Goal: Information Seeking & Learning: Find specific fact

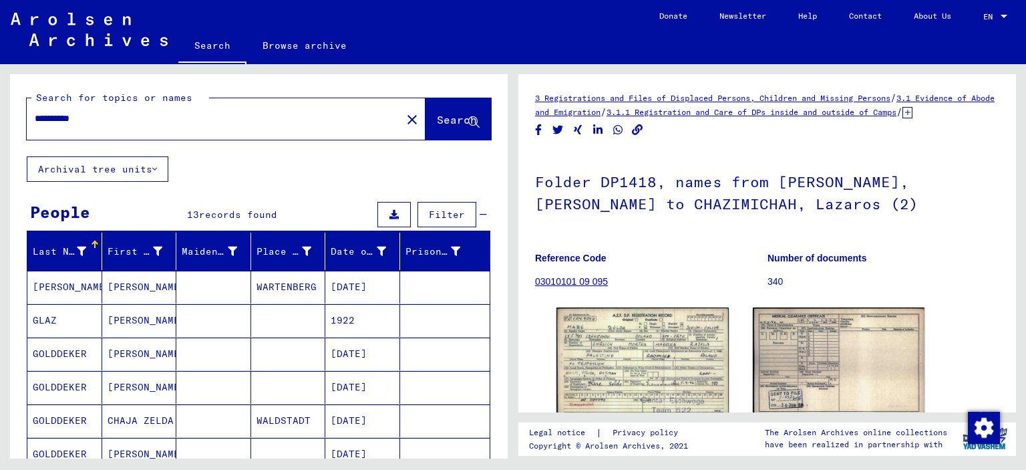
drag, startPoint x: 107, startPoint y: 118, endPoint x: 0, endPoint y: 110, distance: 107.2
click at [0, 110] on div "**********" at bounding box center [256, 261] width 513 height 394
type input "**********"
click at [437, 118] on span "Search" at bounding box center [457, 119] width 40 height 13
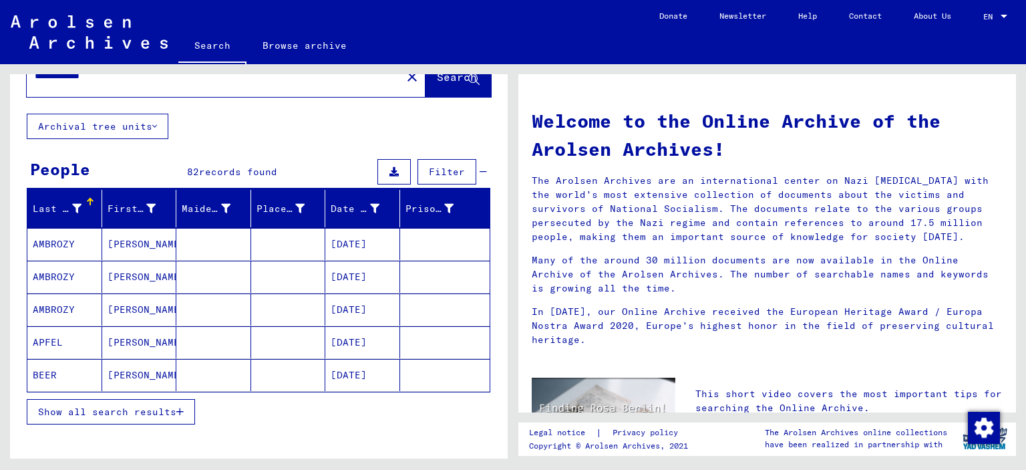
scroll to position [67, 0]
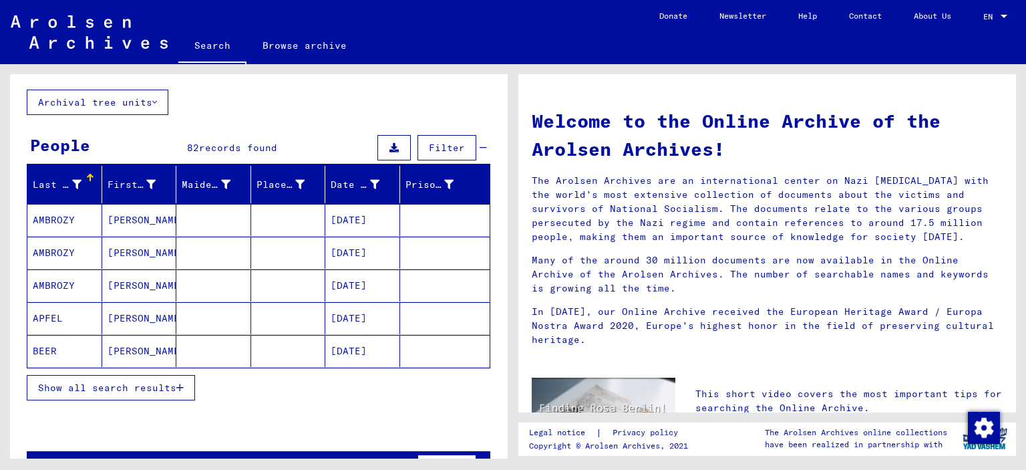
click at [120, 387] on span "Show all search results" at bounding box center [107, 387] width 138 height 12
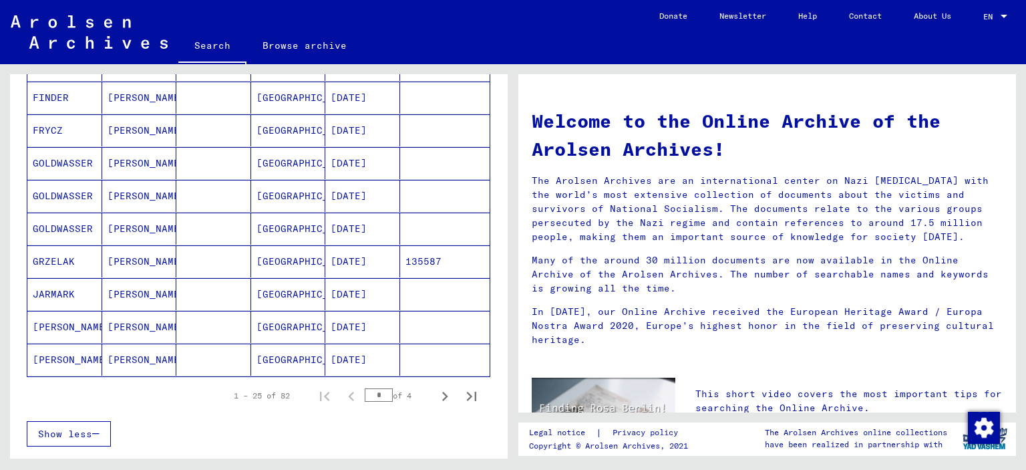
scroll to position [735, 0]
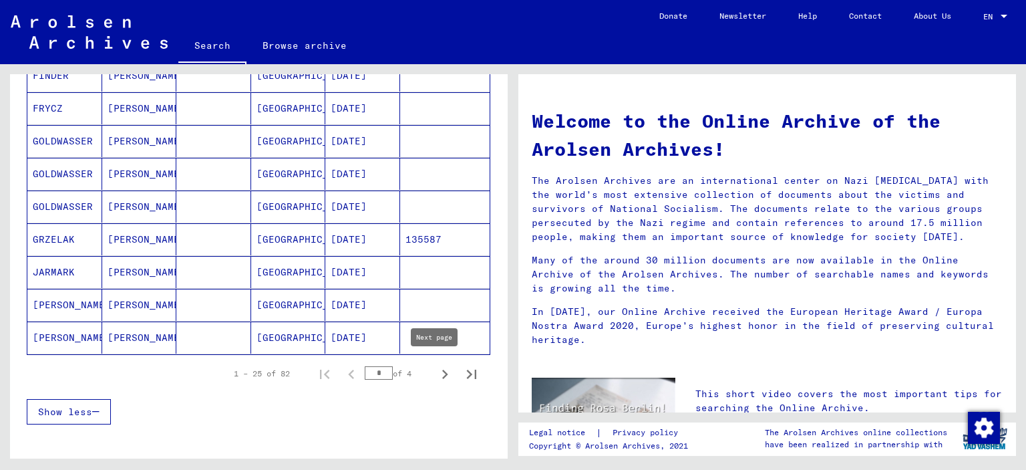
click at [442, 369] on icon "Next page" at bounding box center [445, 373] width 6 height 9
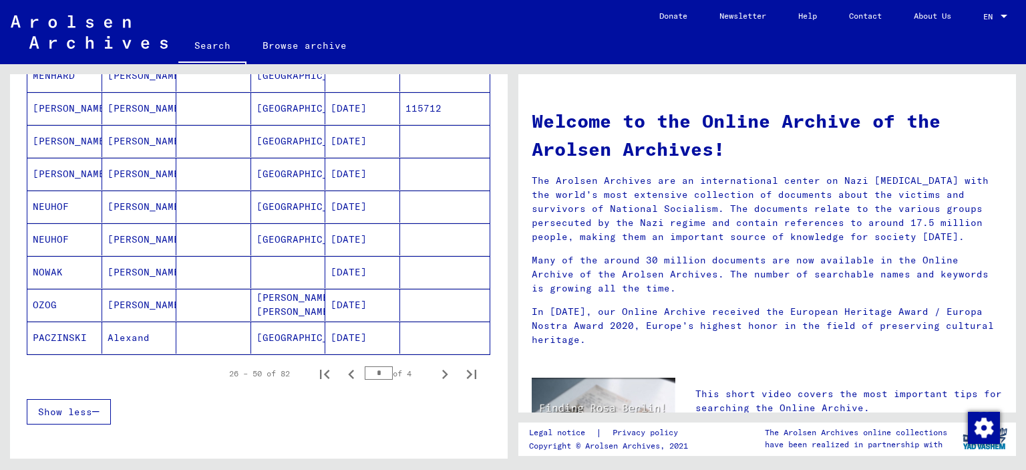
click at [442, 369] on icon "Next page" at bounding box center [445, 373] width 6 height 9
type input "*"
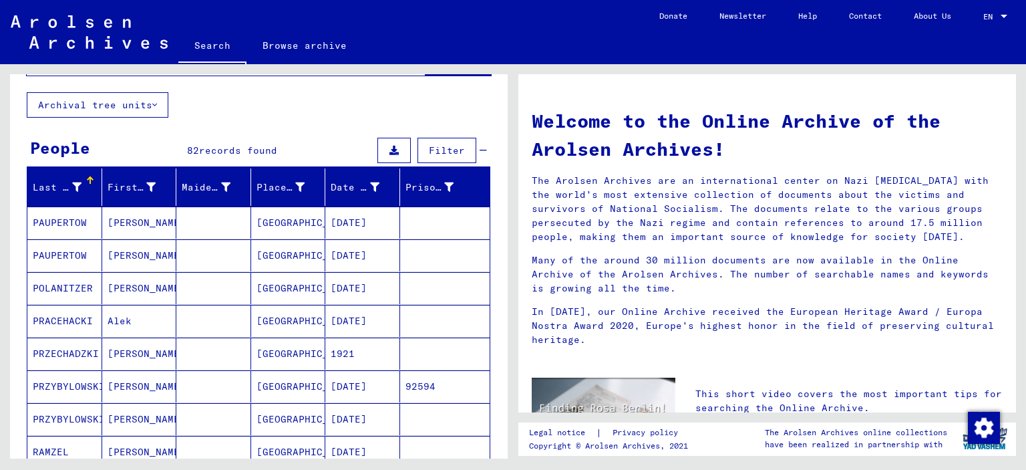
scroll to position [0, 0]
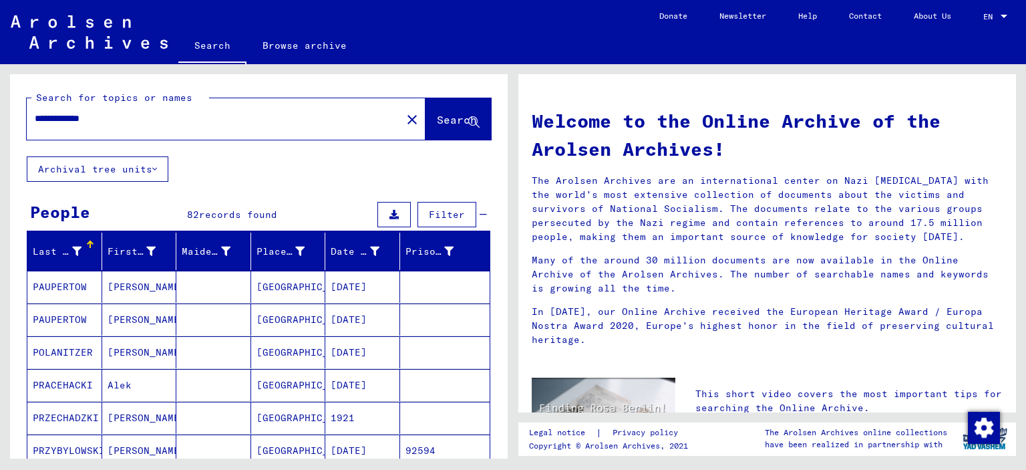
drag, startPoint x: 75, startPoint y: 128, endPoint x: 126, endPoint y: 125, distance: 50.8
click at [126, 125] on div "**********" at bounding box center [206, 119] width 359 height 30
drag, startPoint x: 74, startPoint y: 122, endPoint x: 182, endPoint y: 125, distance: 107.6
click at [182, 125] on input "**********" at bounding box center [210, 119] width 351 height 14
type input "**********"
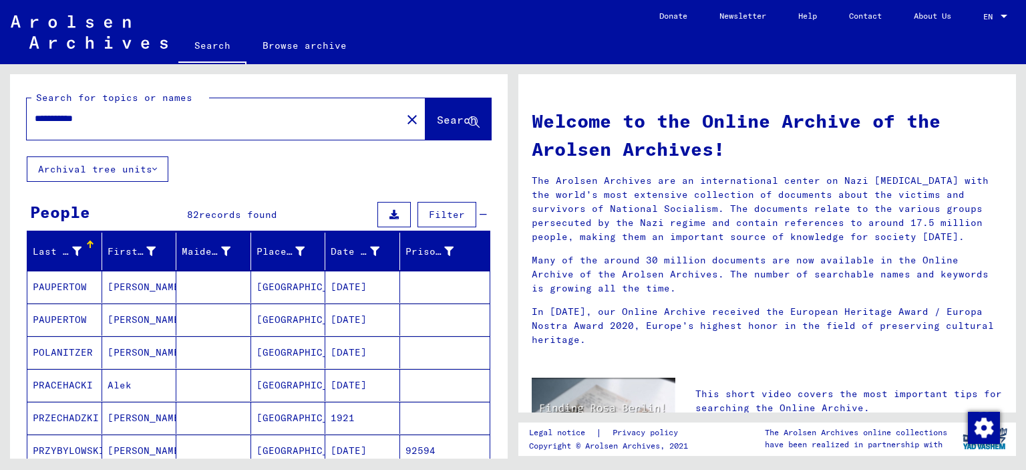
click at [426, 122] on button "Search" at bounding box center [458, 118] width 65 height 41
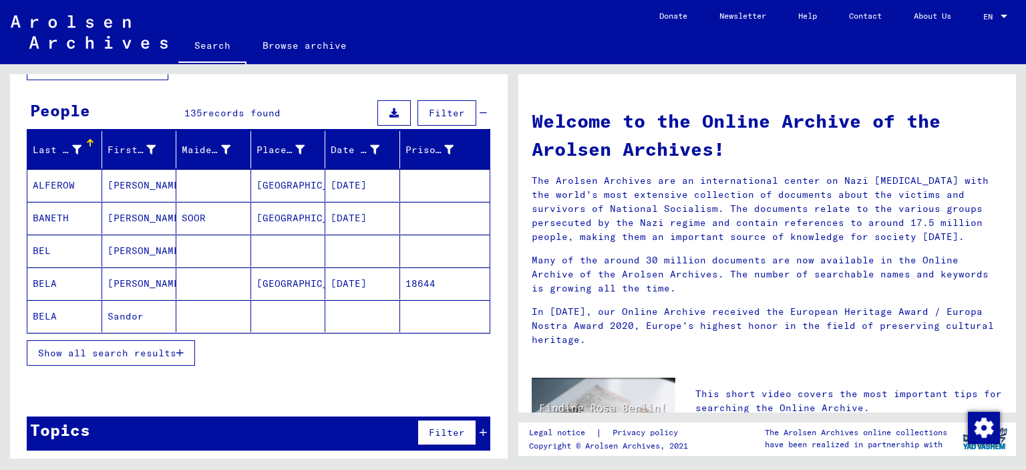
scroll to position [104, 0]
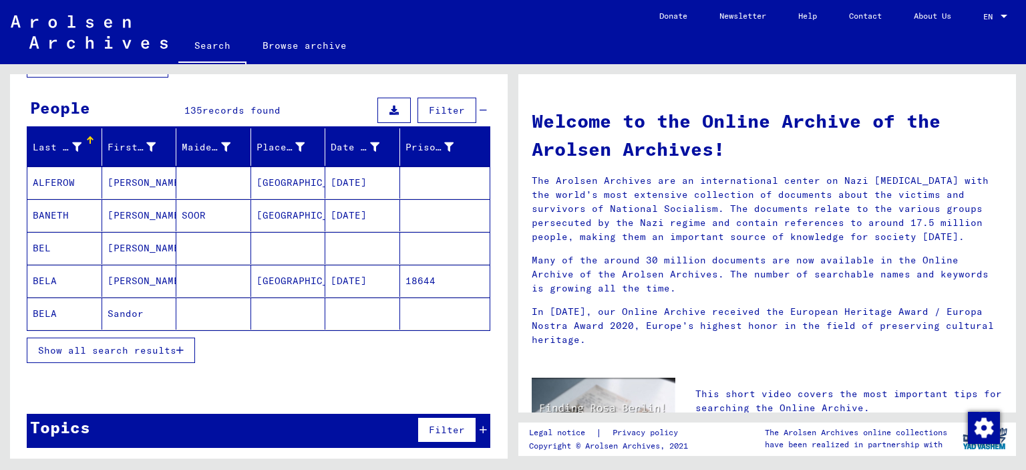
click at [146, 344] on span "Show all search results" at bounding box center [107, 350] width 138 height 12
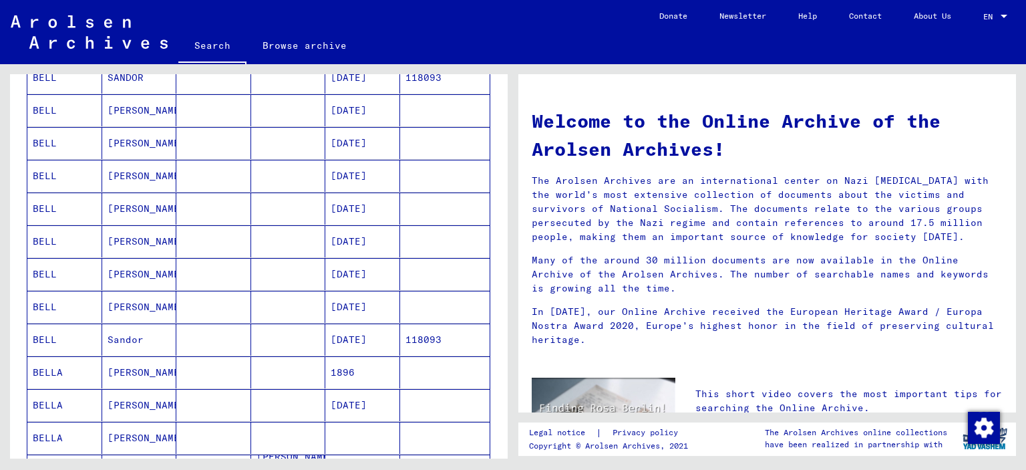
scroll to position [772, 0]
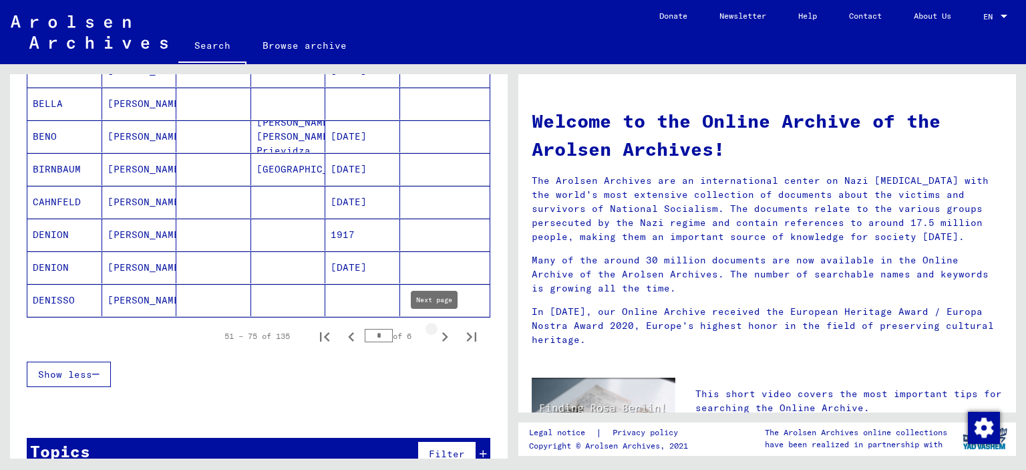
click at [436, 332] on icon "Next page" at bounding box center [445, 336] width 19 height 19
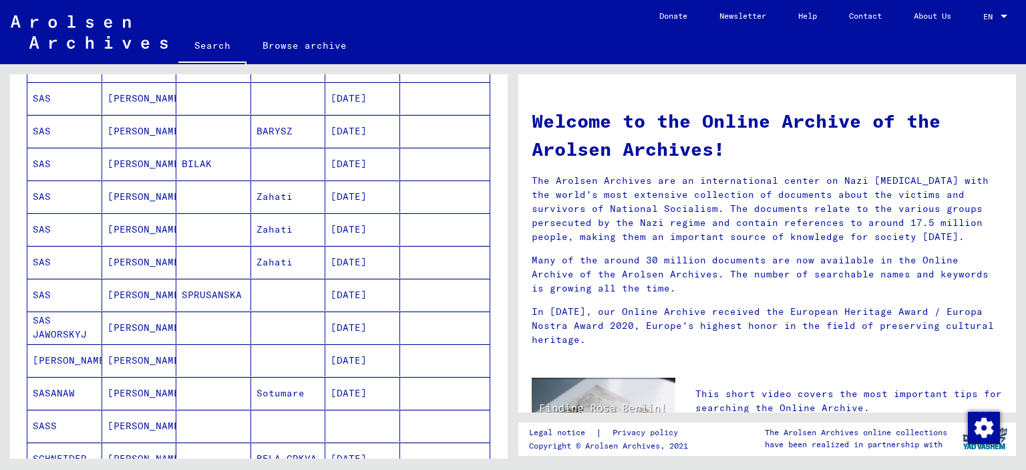
scroll to position [706, 0]
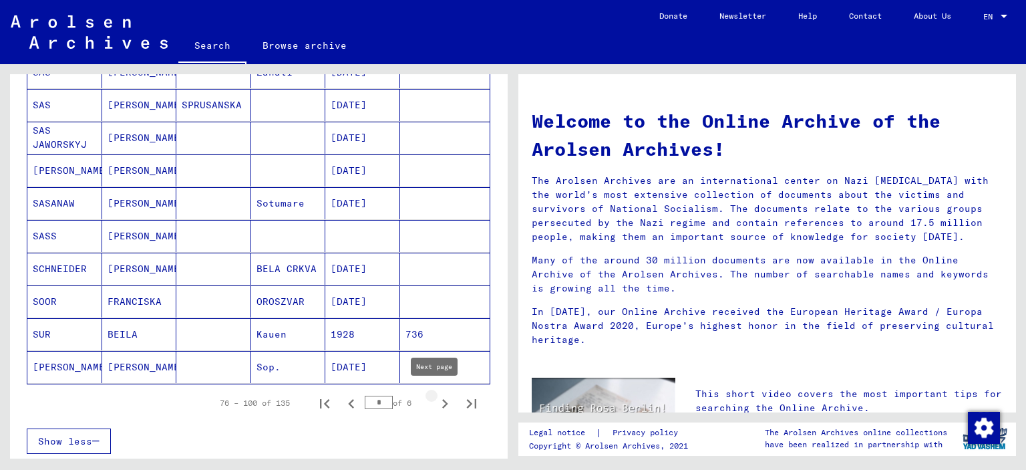
click at [436, 400] on icon "Next page" at bounding box center [445, 403] width 19 height 19
type input "*"
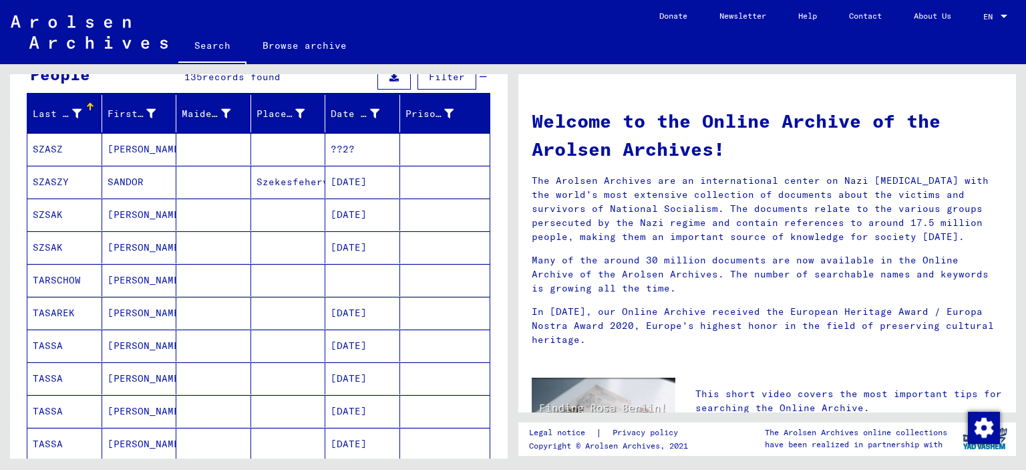
scroll to position [0, 0]
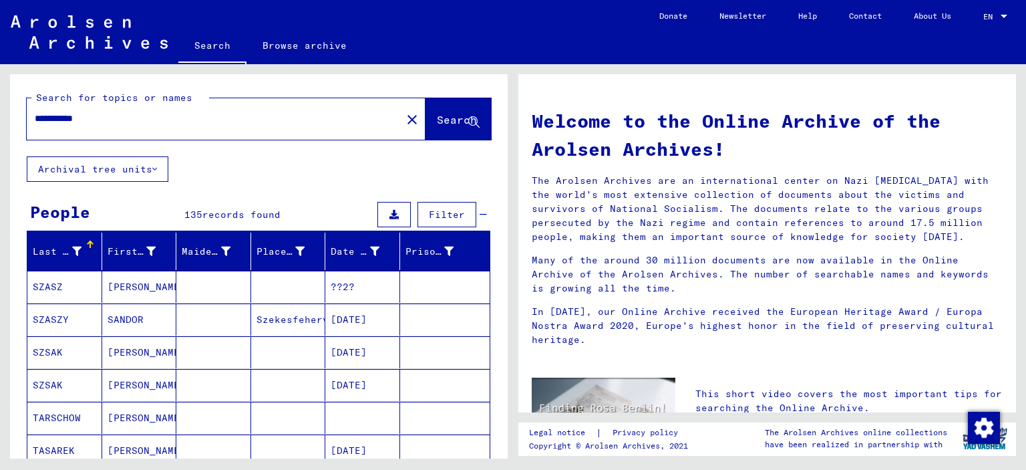
drag, startPoint x: 75, startPoint y: 117, endPoint x: 120, endPoint y: 113, distance: 44.9
click at [126, 122] on input "**********" at bounding box center [210, 119] width 351 height 14
type input "**********"
click at [437, 120] on span "Search" at bounding box center [457, 119] width 40 height 13
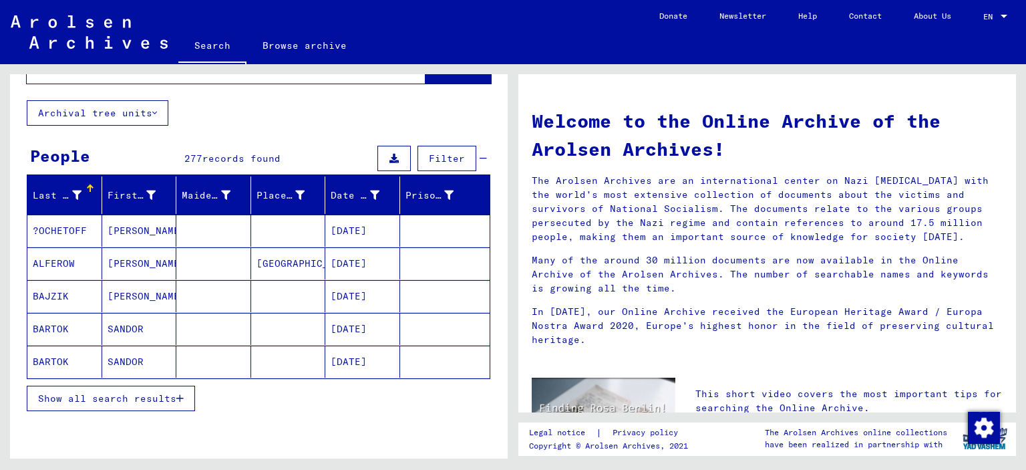
scroll to position [104, 0]
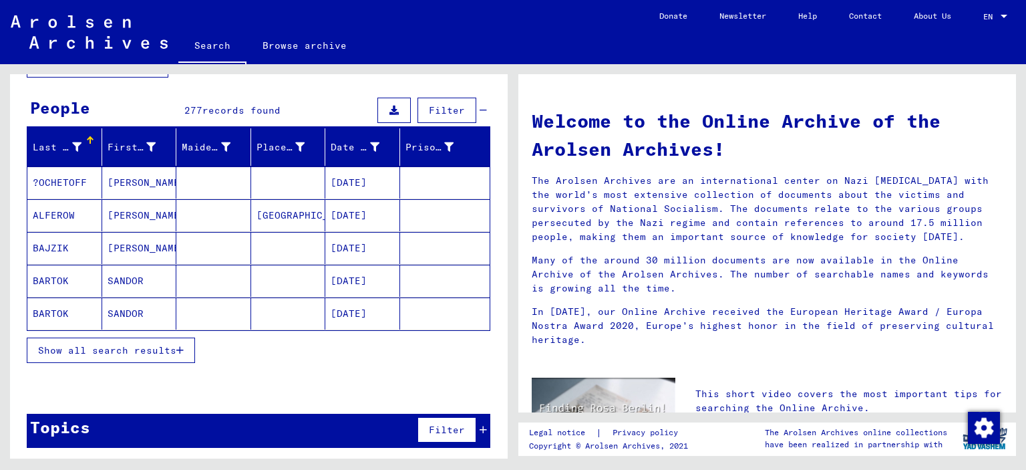
click at [146, 350] on span "Show all search results" at bounding box center [107, 350] width 138 height 12
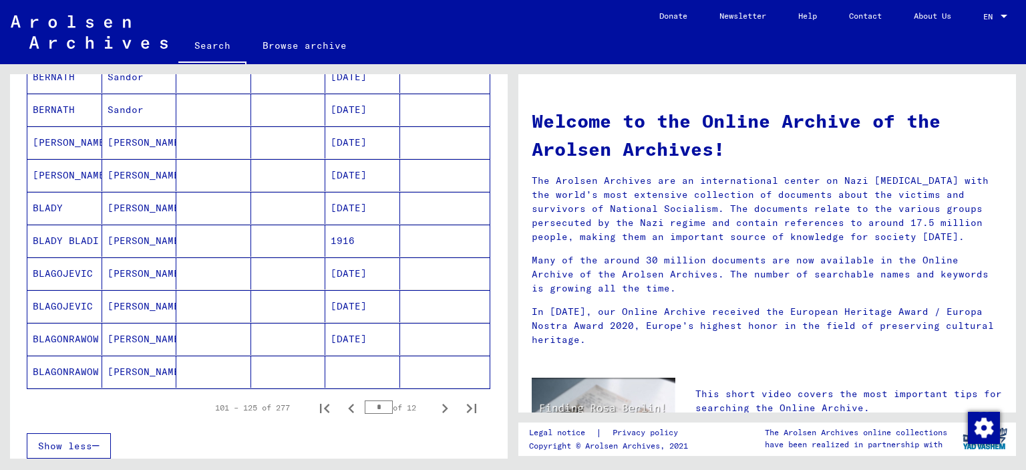
scroll to position [706, 0]
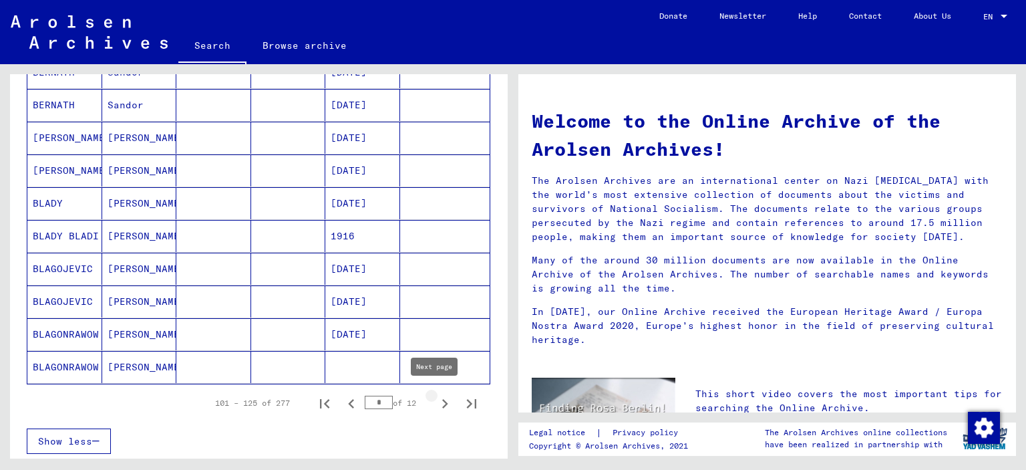
click at [436, 401] on icon "Next page" at bounding box center [445, 403] width 19 height 19
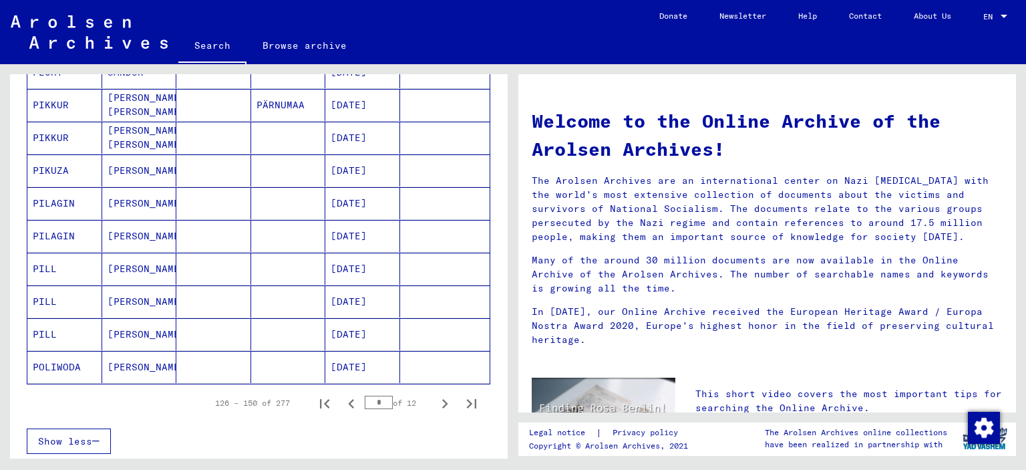
click at [436, 401] on icon "Next page" at bounding box center [445, 403] width 19 height 19
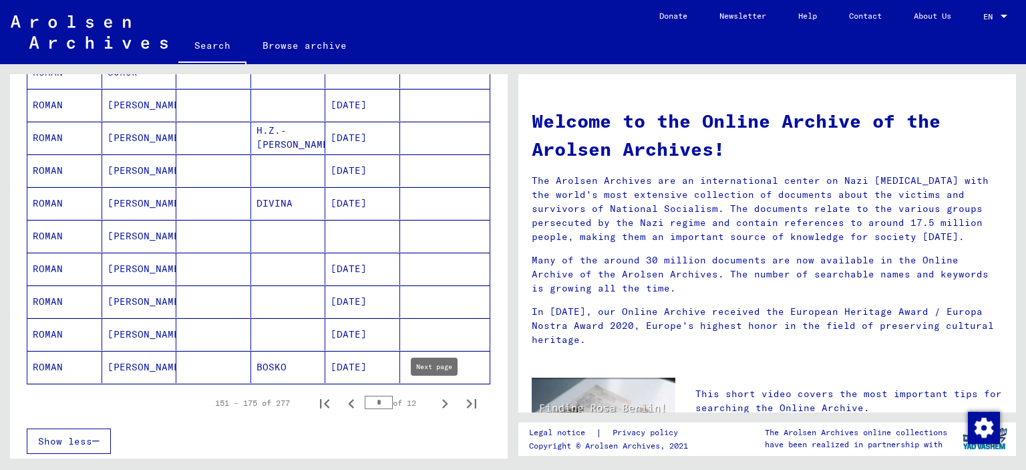
click at [436, 395] on icon "Next page" at bounding box center [445, 403] width 19 height 19
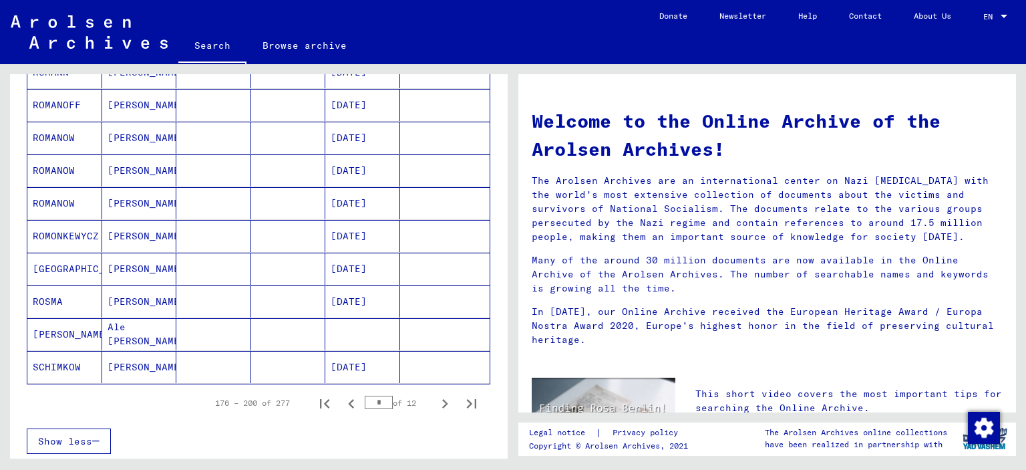
click at [436, 395] on icon "Next page" at bounding box center [445, 403] width 19 height 19
type input "*"
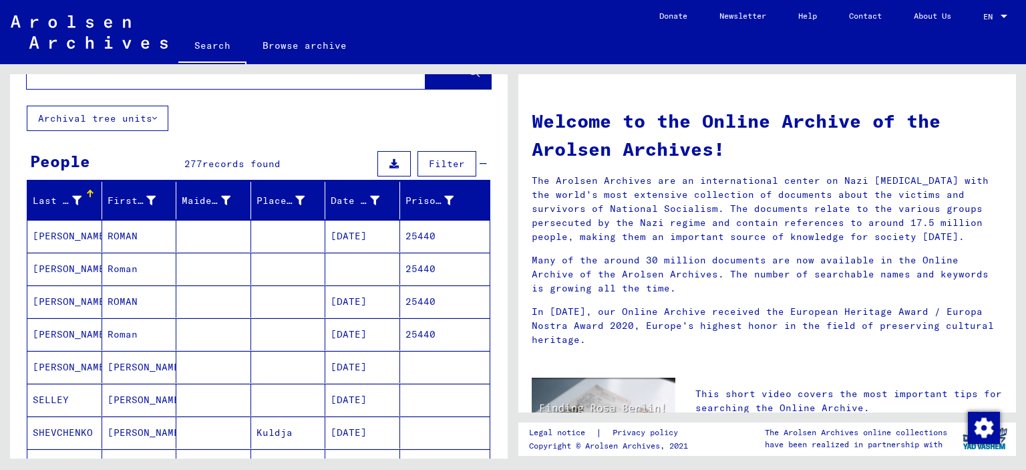
scroll to position [134, 0]
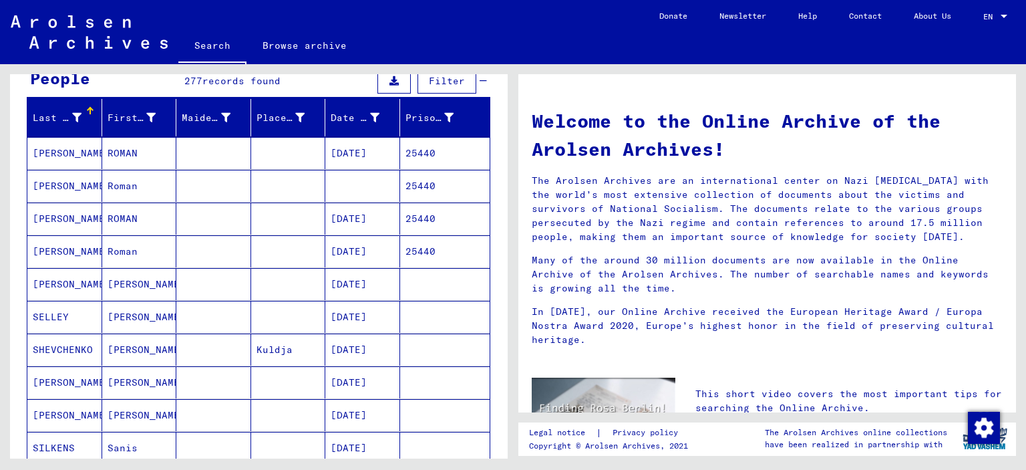
click at [260, 255] on mat-cell at bounding box center [288, 251] width 75 height 32
